Goal: Task Accomplishment & Management: Manage account settings

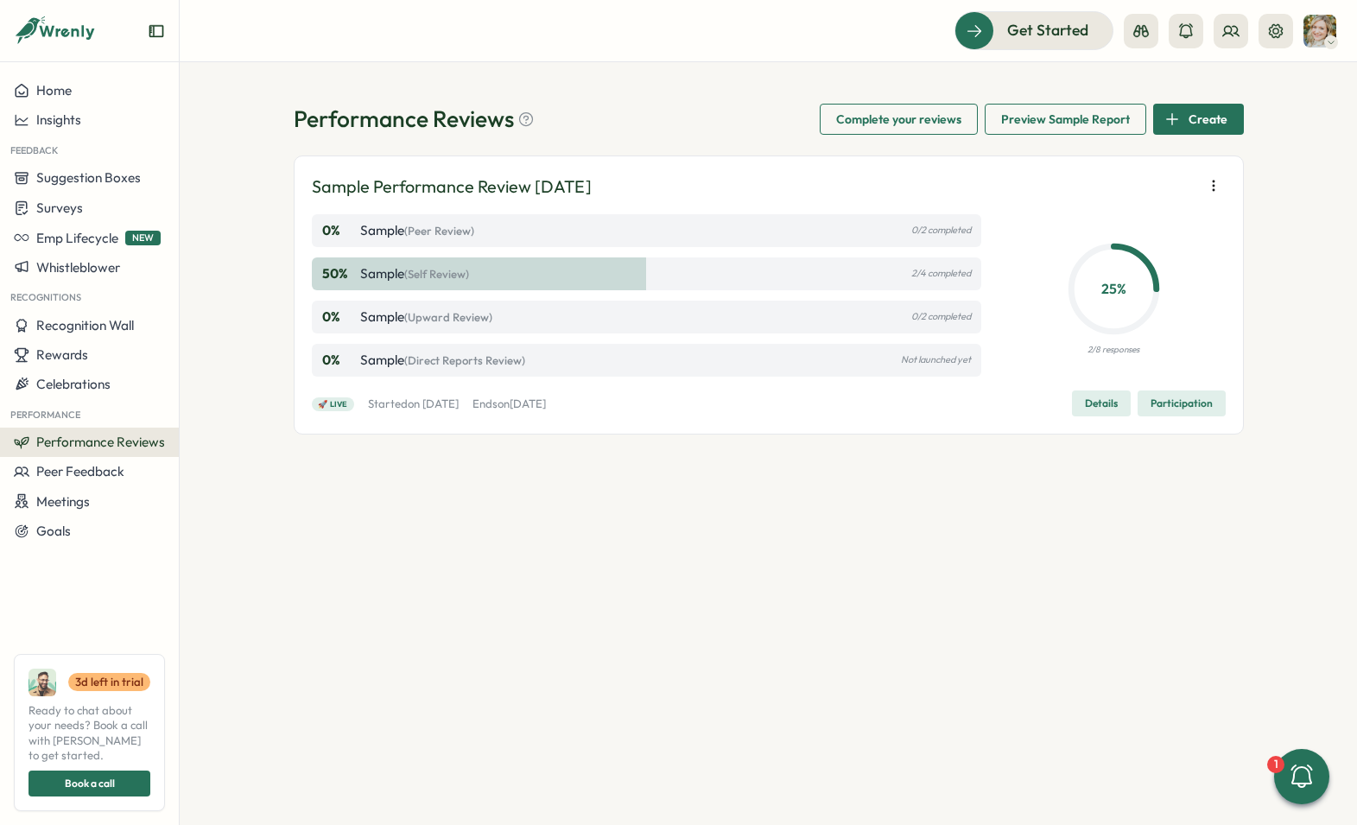
click at [1209, 178] on icon "button" at bounding box center [1213, 185] width 17 height 17
click at [1245, 182] on div "Performance Reviews Complete your reviews Preview Sample Report Create Sample P…" at bounding box center [768, 443] width 1177 height 763
click at [689, 255] on div "0 % Sample (Peer Review) 0/2 completed 50 % Sample (Self Review) 2/4 completed …" at bounding box center [647, 295] width 670 height 162
click at [637, 273] on div "50 % Sample (Self Review) 2/4 completed" at bounding box center [647, 273] width 670 height 33
click at [1178, 403] on span "Participation" at bounding box center [1181, 403] width 62 height 24
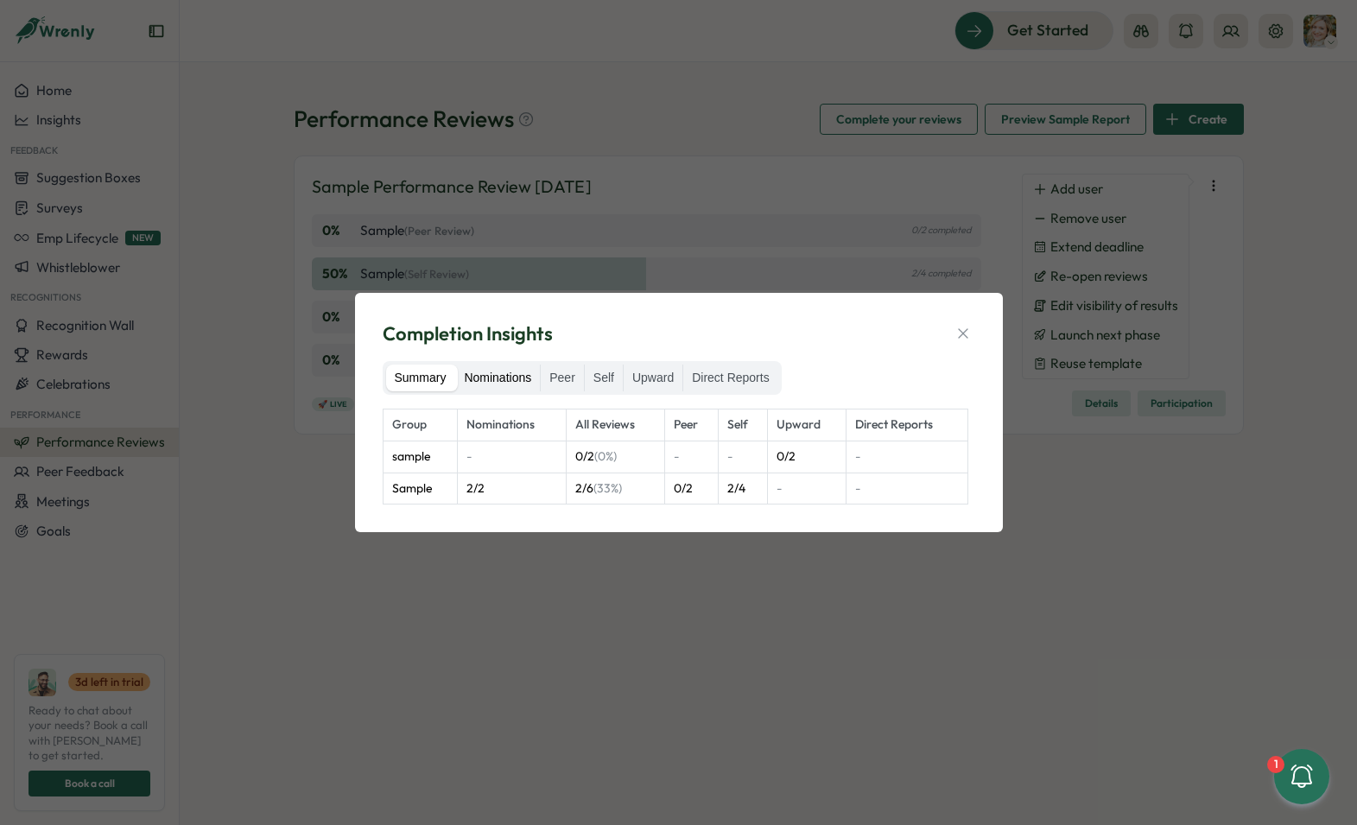
click at [526, 373] on label "Nominations" at bounding box center [497, 378] width 85 height 28
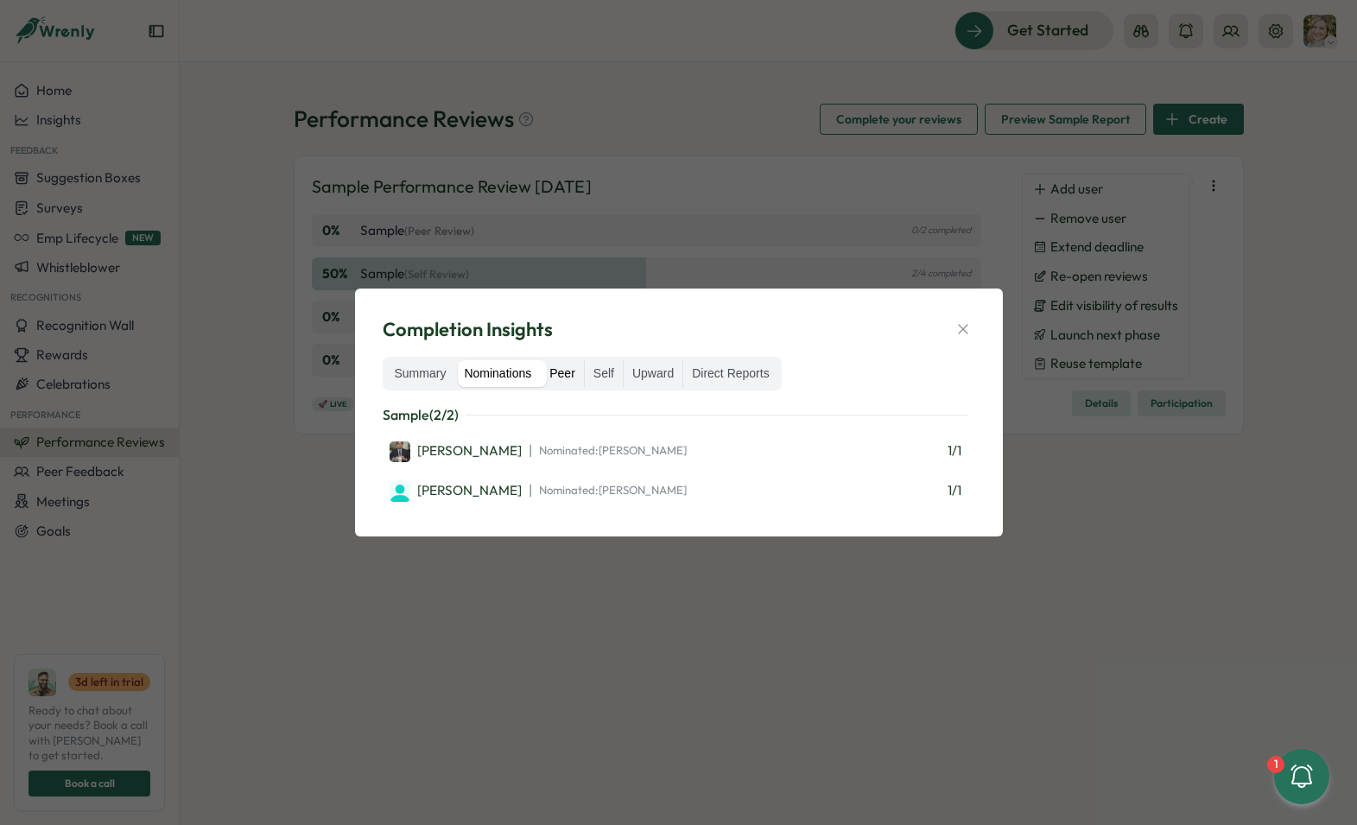
click at [568, 374] on label "Peer" at bounding box center [562, 374] width 43 height 28
click at [618, 373] on label "Self" at bounding box center [604, 374] width 38 height 28
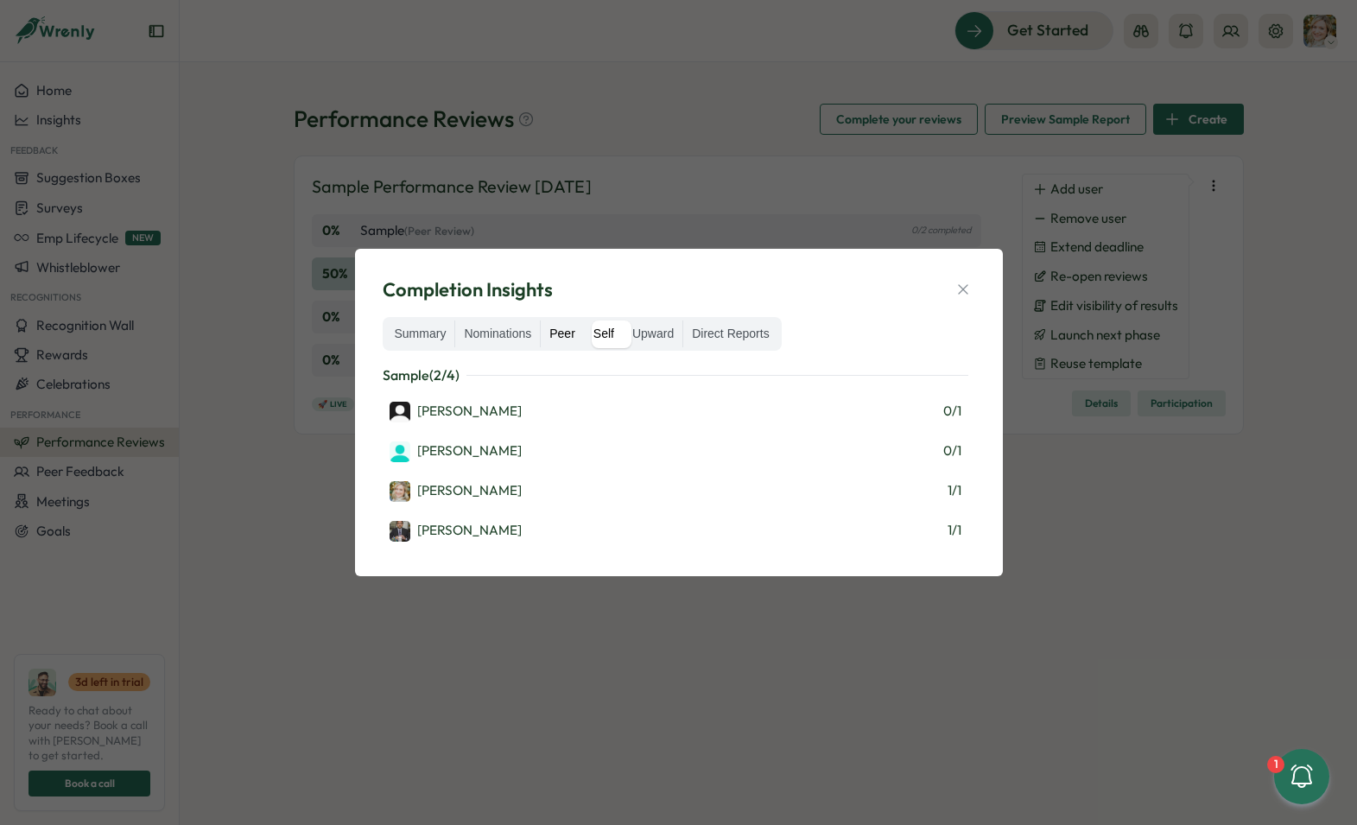
click at [572, 332] on label "Peer" at bounding box center [562, 334] width 43 height 28
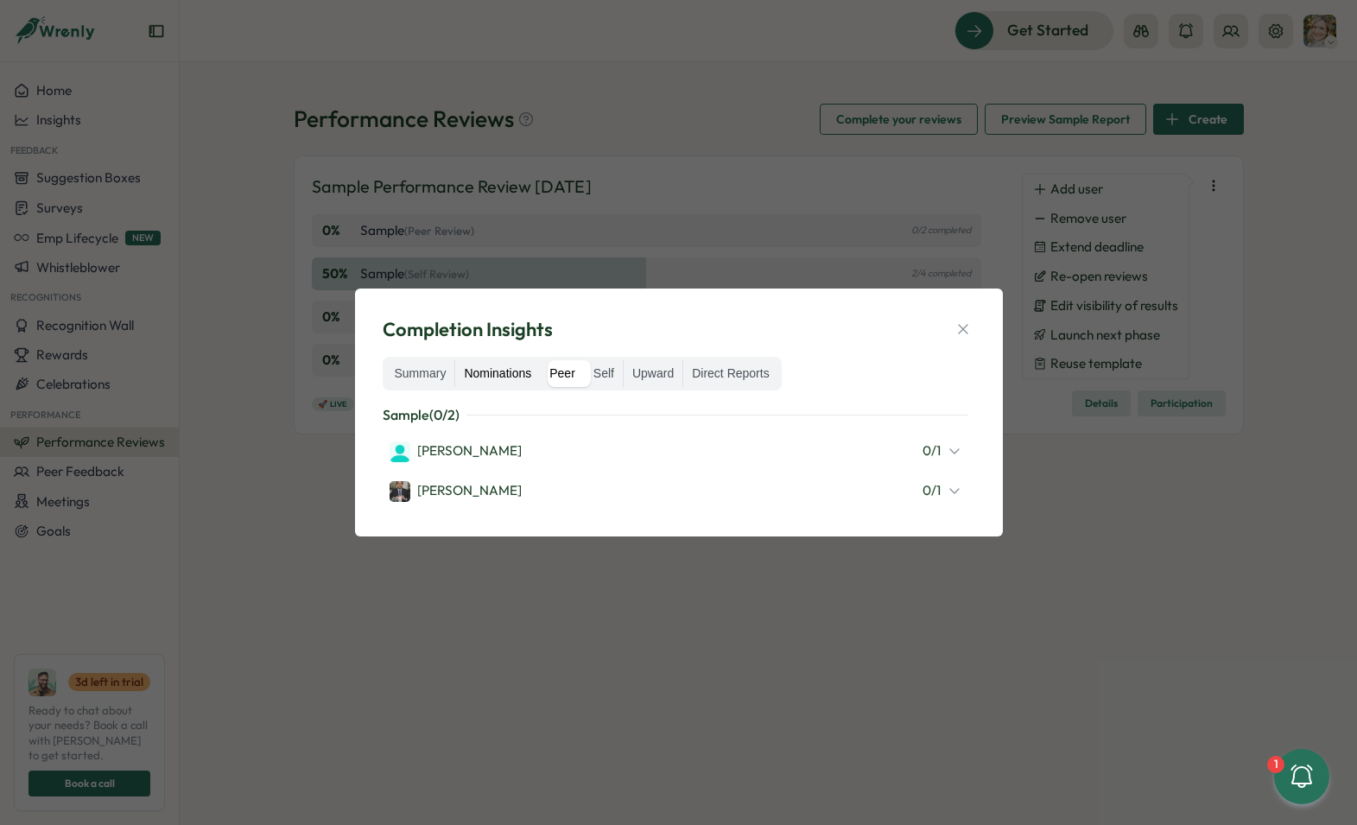
click at [485, 361] on label "Nominations" at bounding box center [497, 374] width 85 height 28
click at [619, 373] on label "Self" at bounding box center [604, 374] width 38 height 28
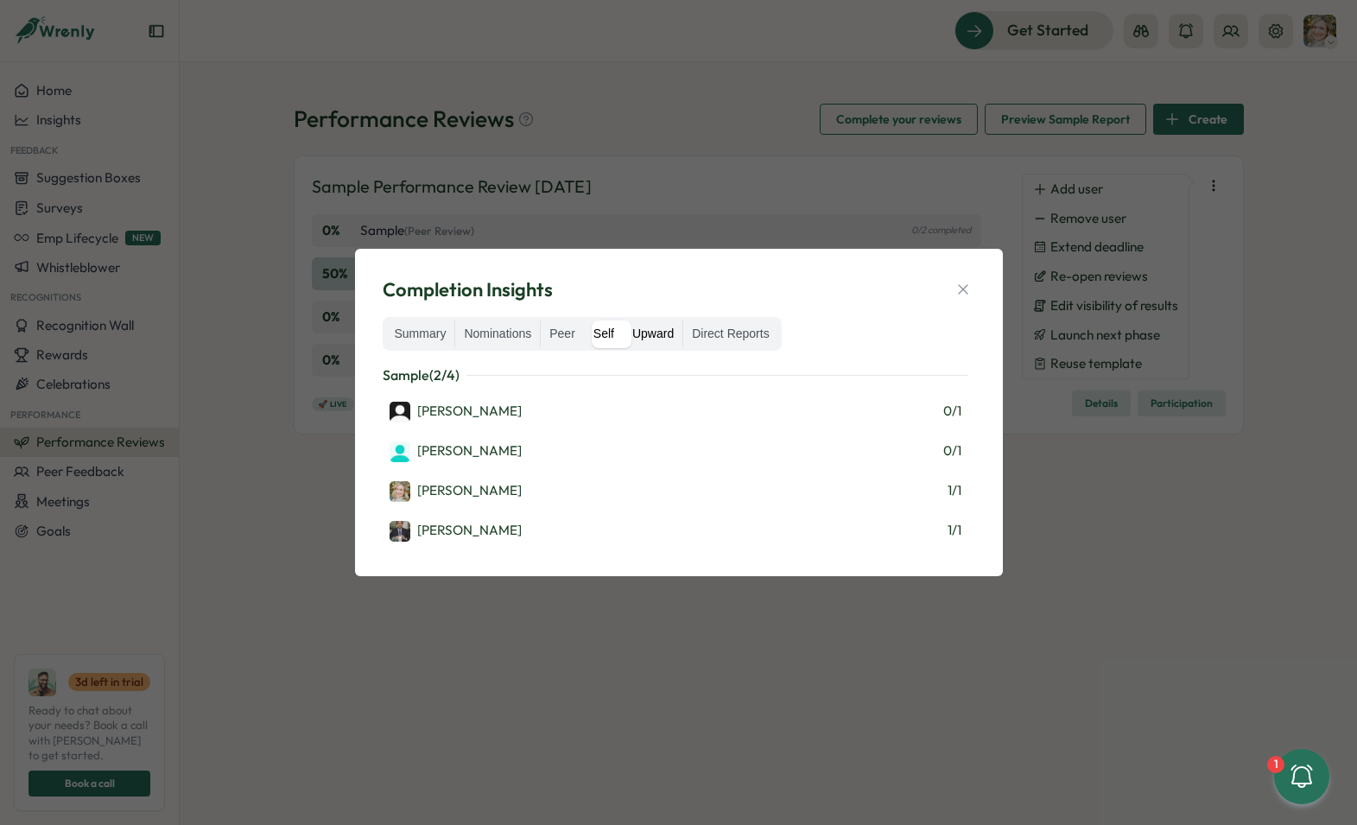
click at [661, 345] on label "Upward" at bounding box center [653, 334] width 59 height 28
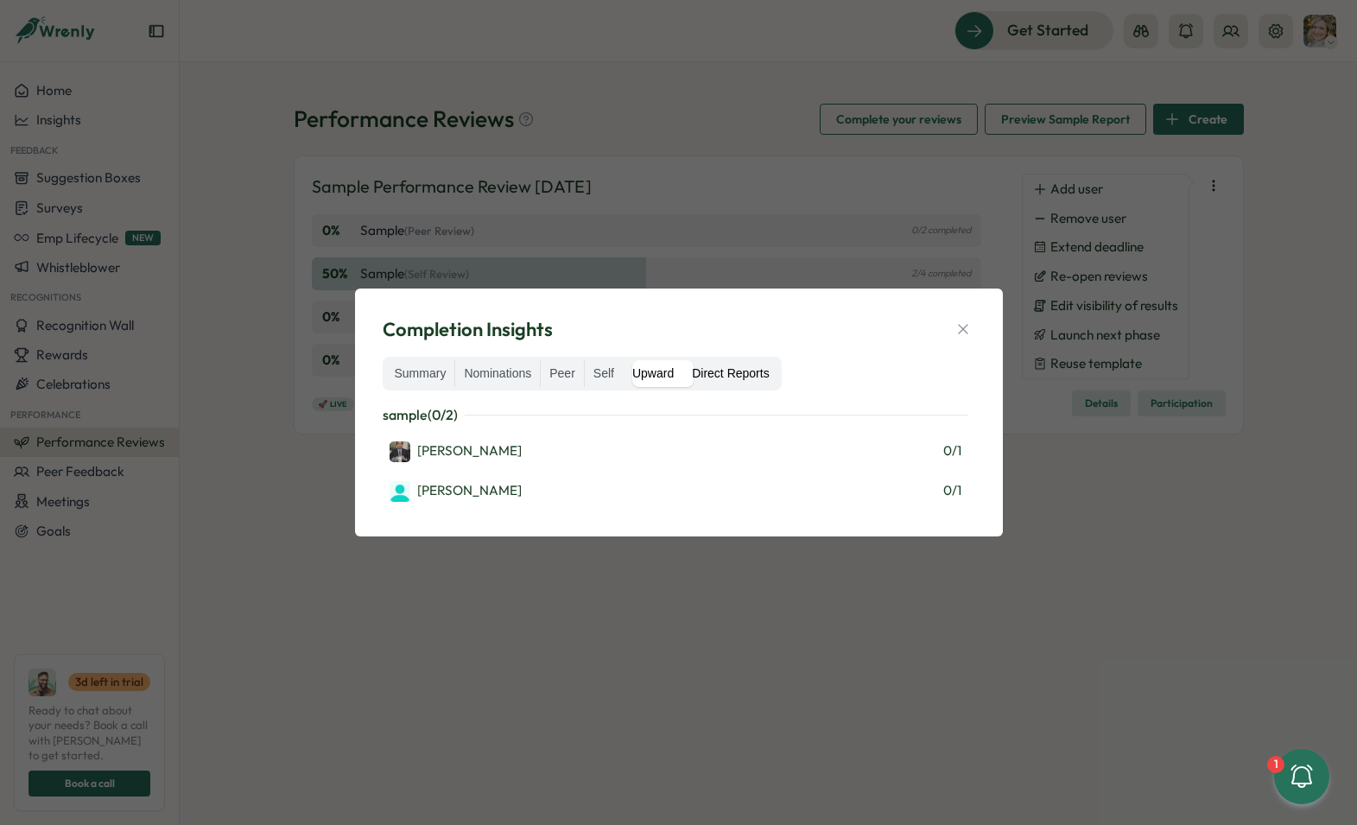
click at [753, 369] on label "Direct Reports" at bounding box center [730, 374] width 94 height 28
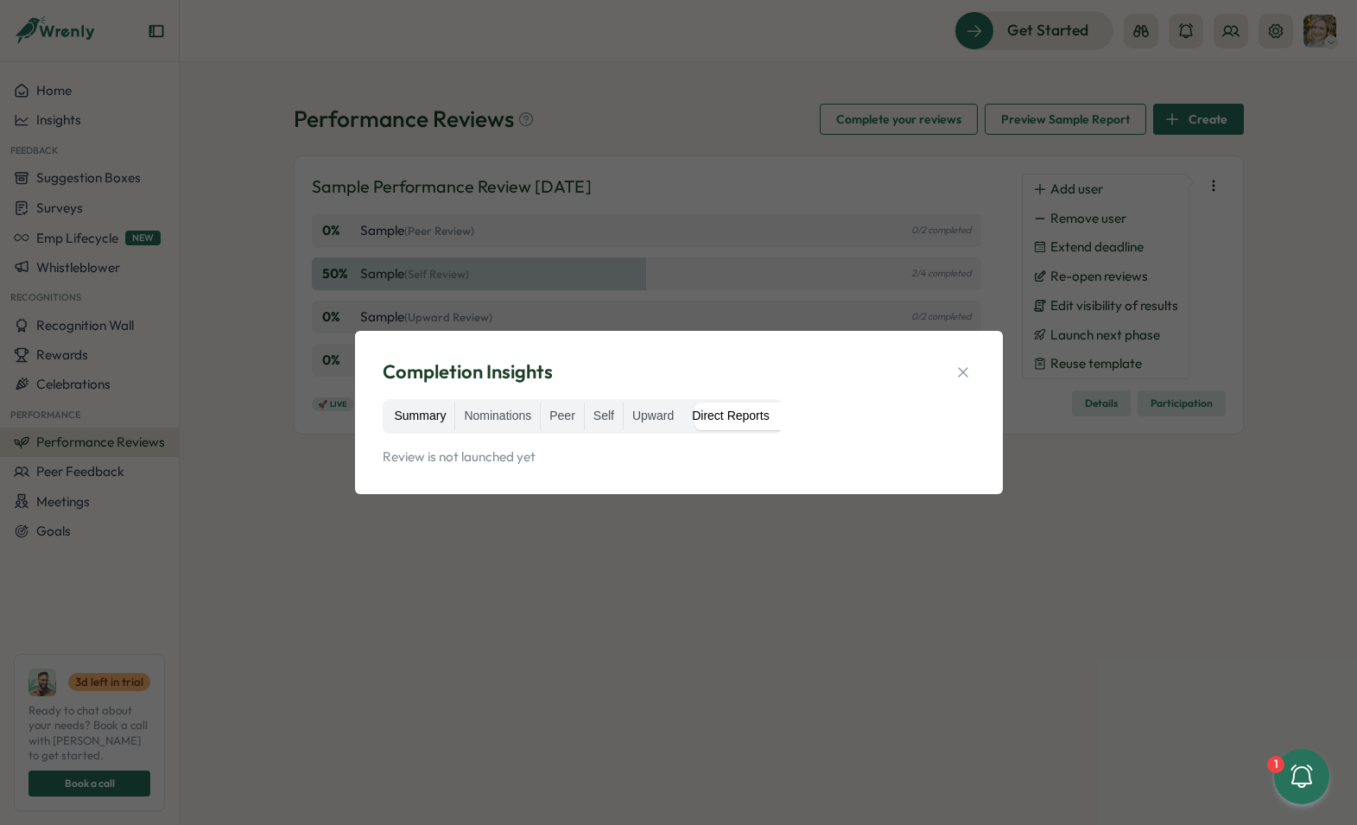
click at [419, 408] on label "Summary" at bounding box center [420, 416] width 69 height 28
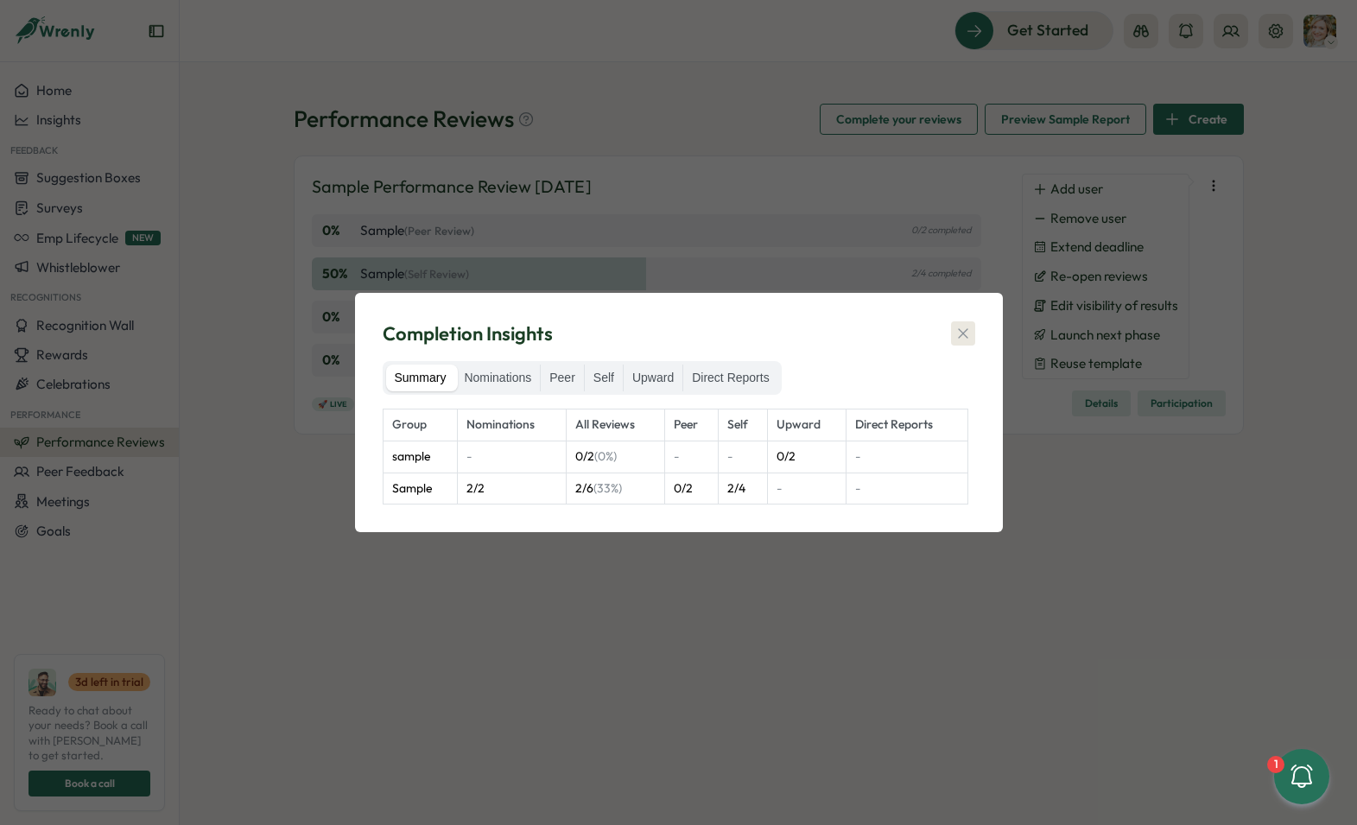
click at [960, 328] on icon "button" at bounding box center [962, 333] width 17 height 17
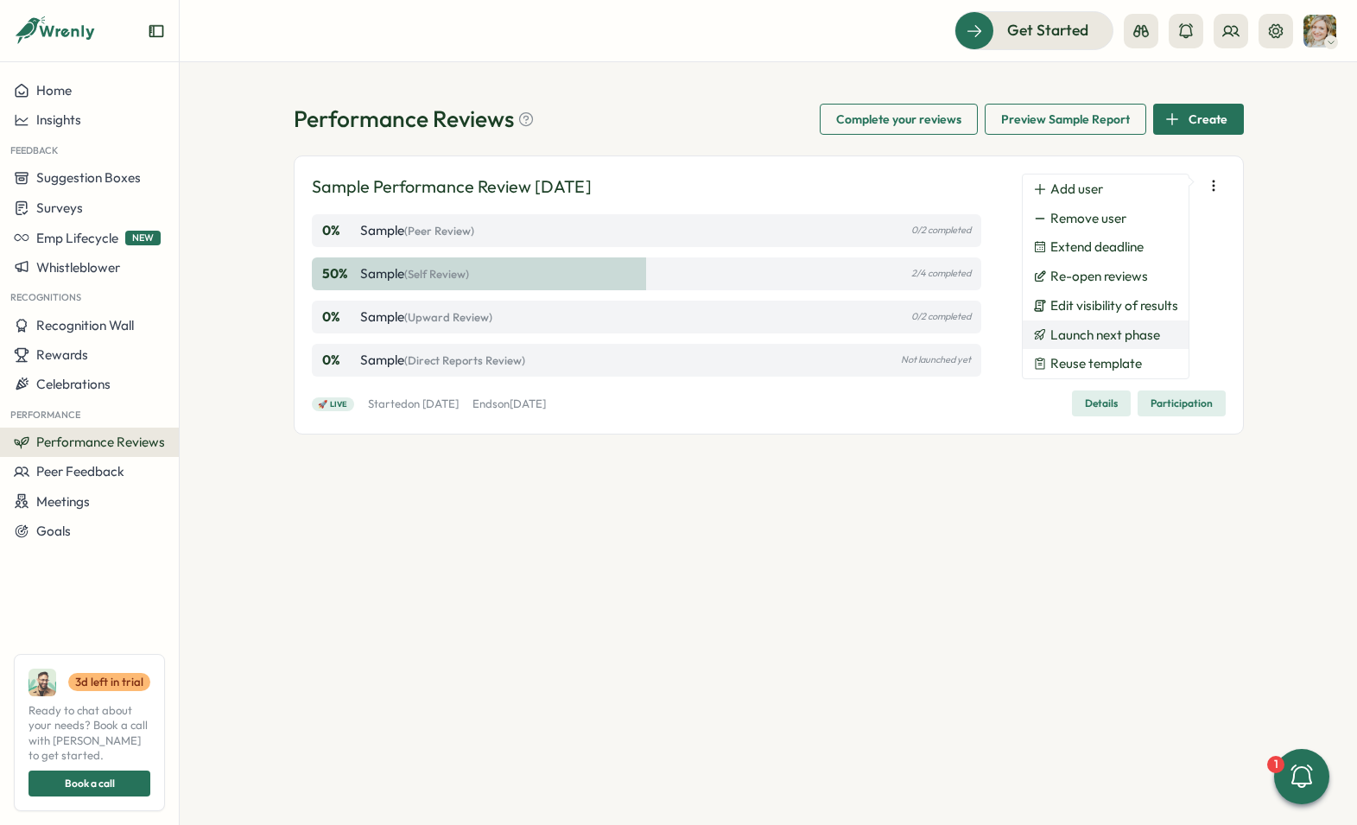
click at [1086, 341] on span "Launch next phase" at bounding box center [1105, 335] width 110 height 16
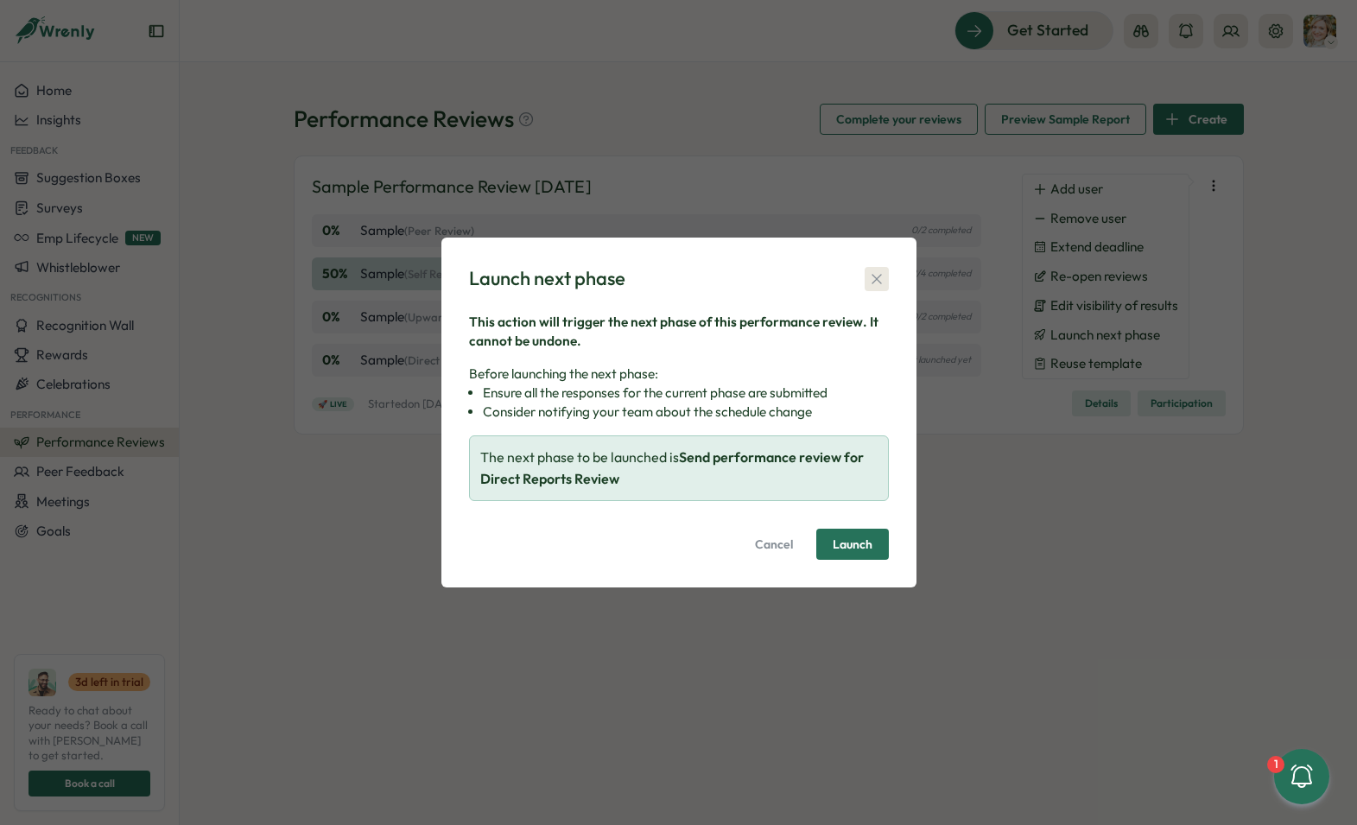
click at [882, 275] on icon "button" at bounding box center [876, 278] width 17 height 17
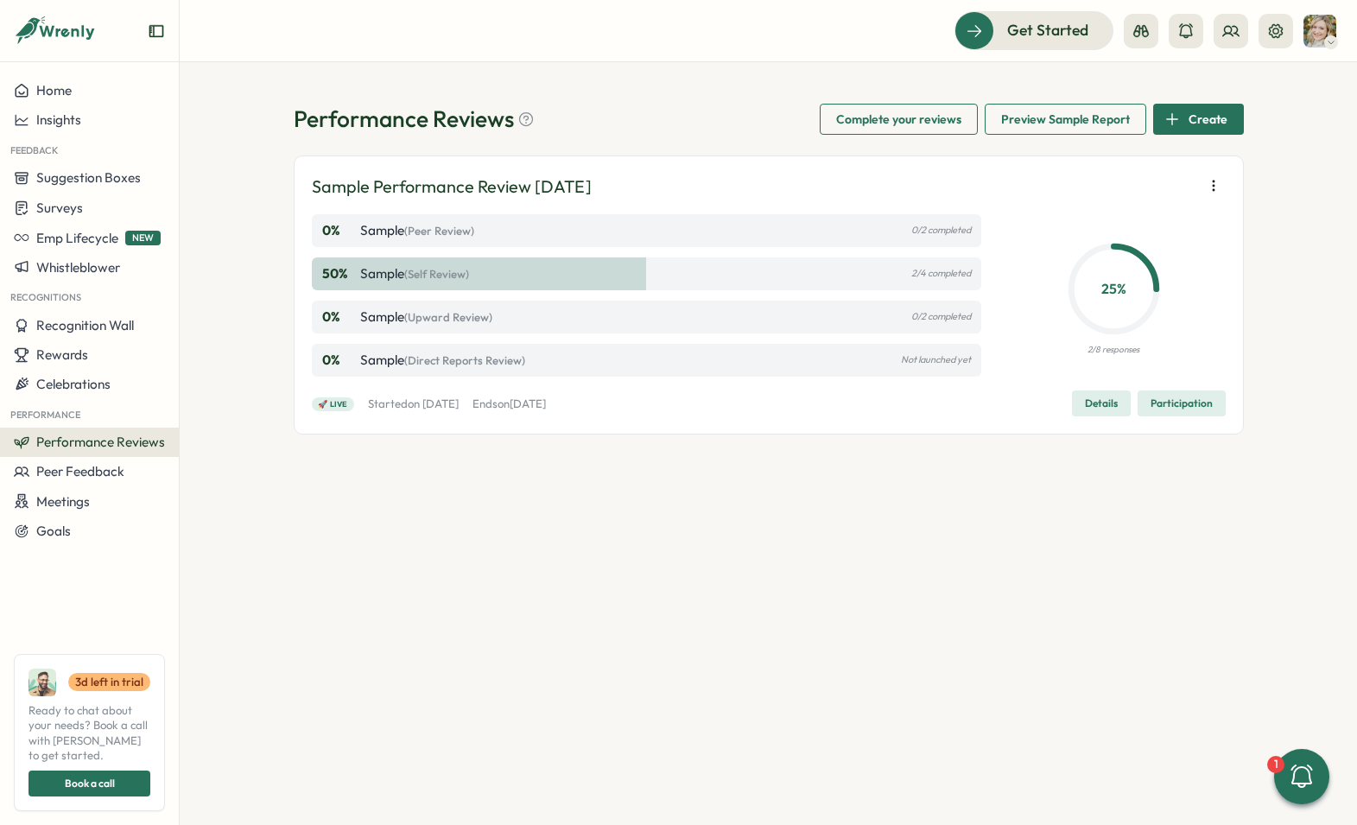
click at [484, 268] on div "50 % Sample (Self Review) 2/4 completed" at bounding box center [647, 273] width 670 height 33
click at [1024, 266] on div "25 % 2/8 responses" at bounding box center [1114, 295] width 224 height 162
click at [968, 273] on p "2/4 completed" at bounding box center [941, 273] width 60 height 11
click at [891, 128] on span "Complete your reviews" at bounding box center [898, 119] width 125 height 29
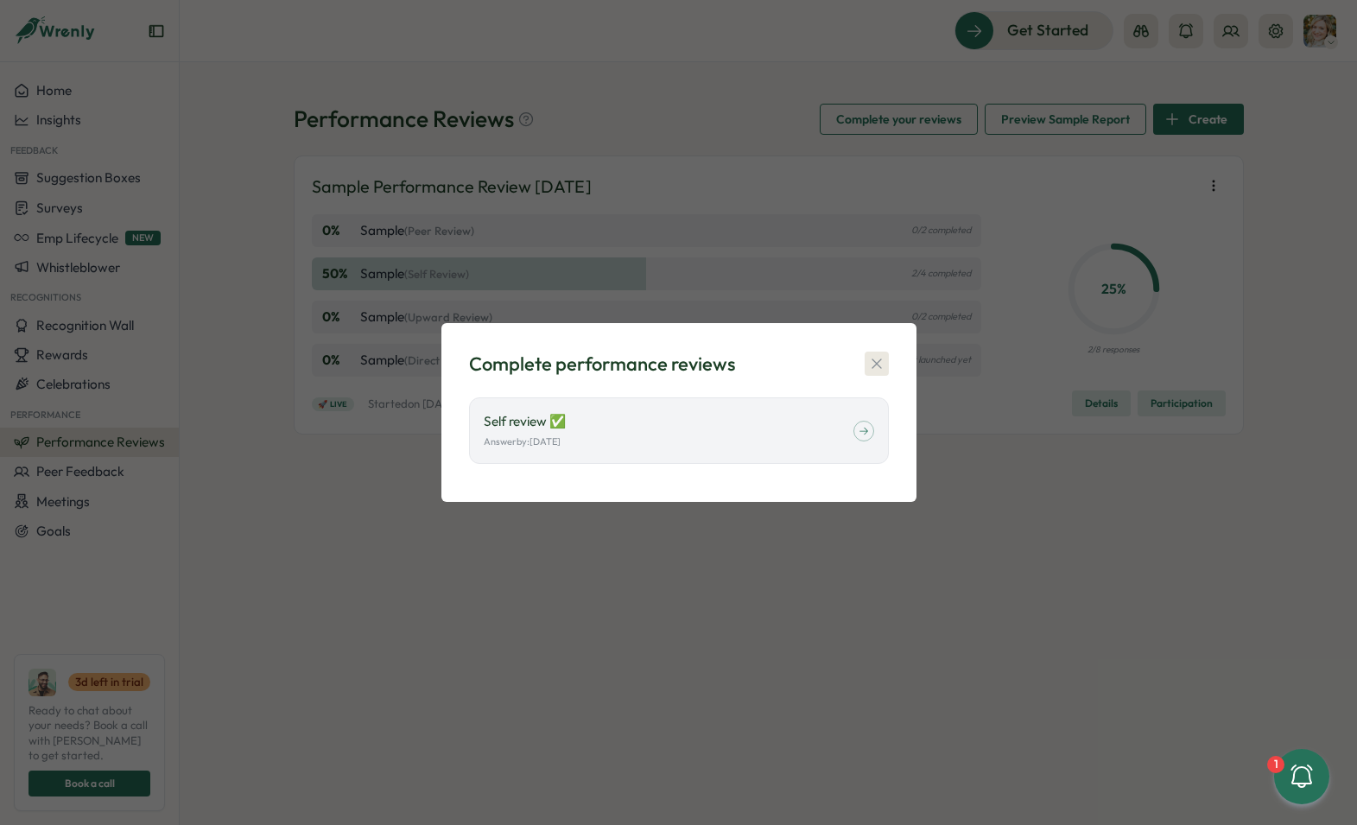
click at [876, 357] on icon "button" at bounding box center [876, 363] width 17 height 17
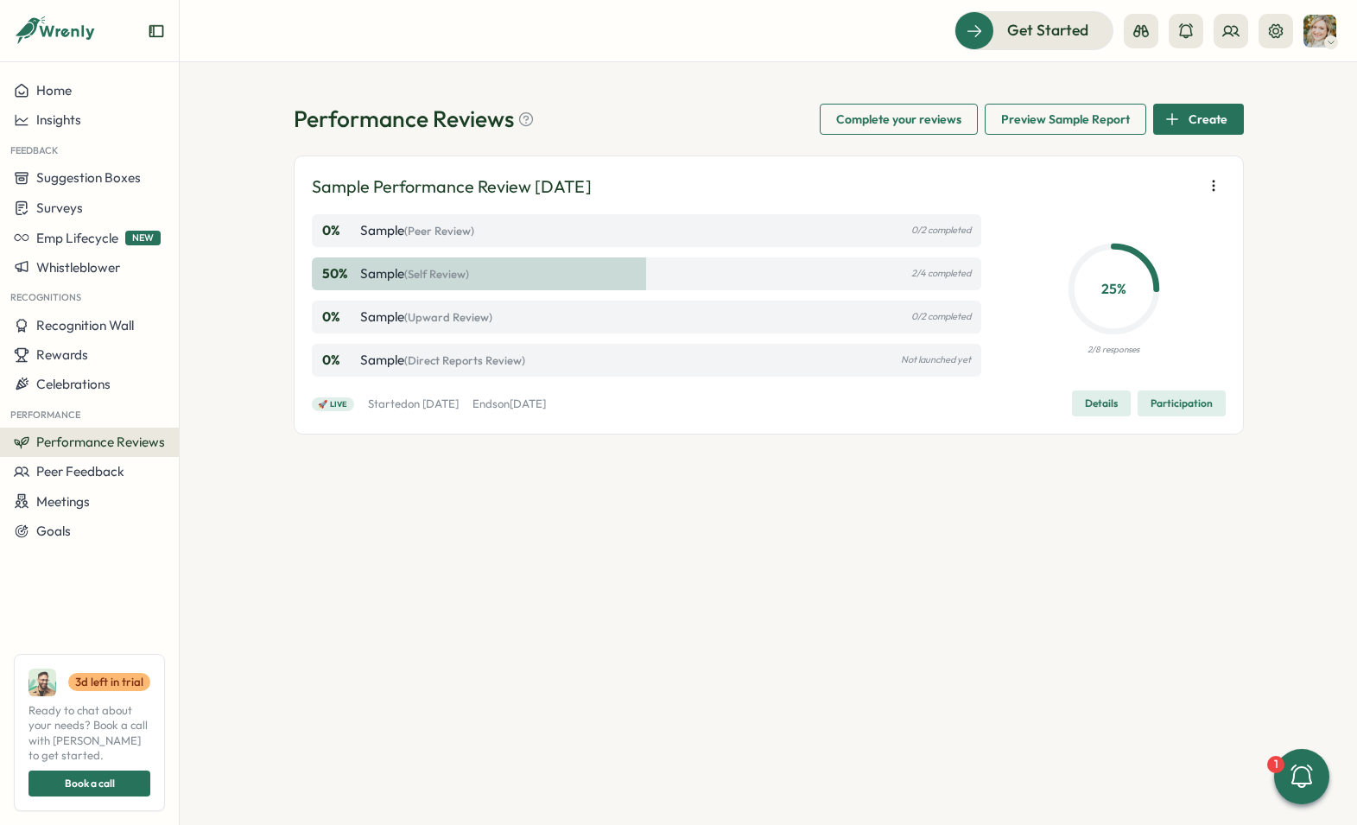
click at [1102, 406] on span "Details" at bounding box center [1101, 403] width 33 height 24
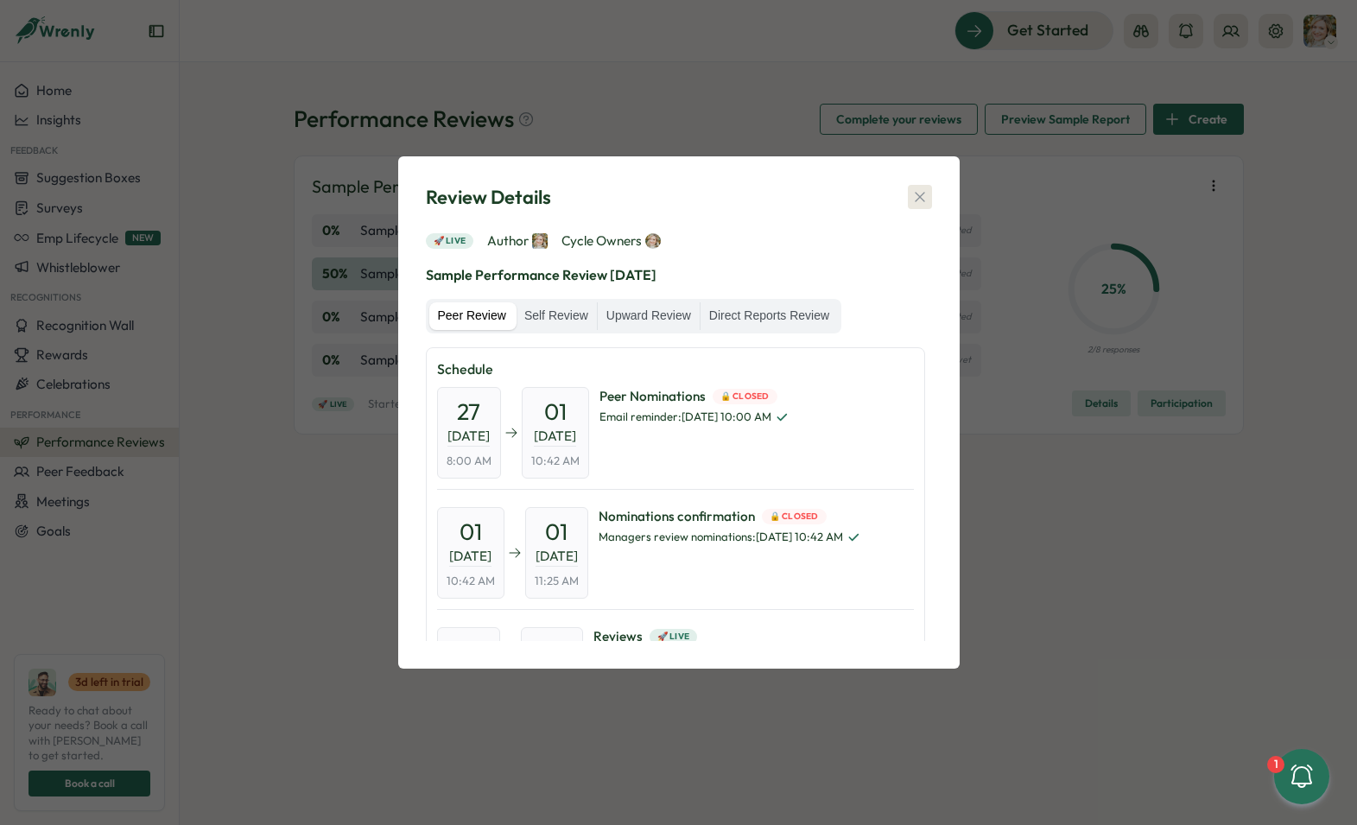
click at [921, 188] on icon "button" at bounding box center [919, 196] width 17 height 17
